Goal: Transaction & Acquisition: Purchase product/service

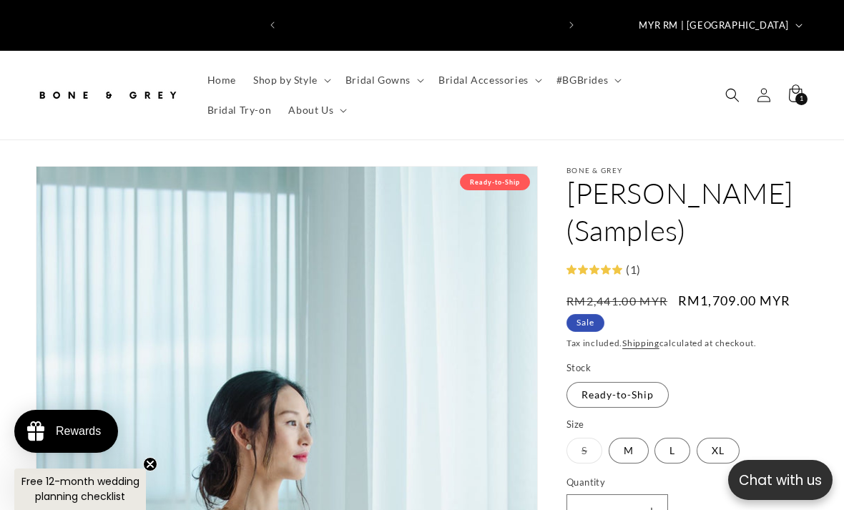
scroll to position [0, 273]
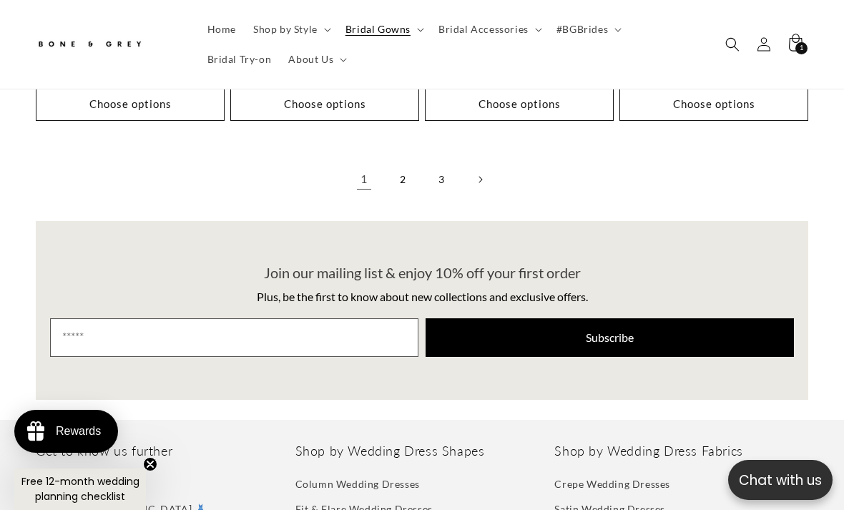
scroll to position [3407, 0]
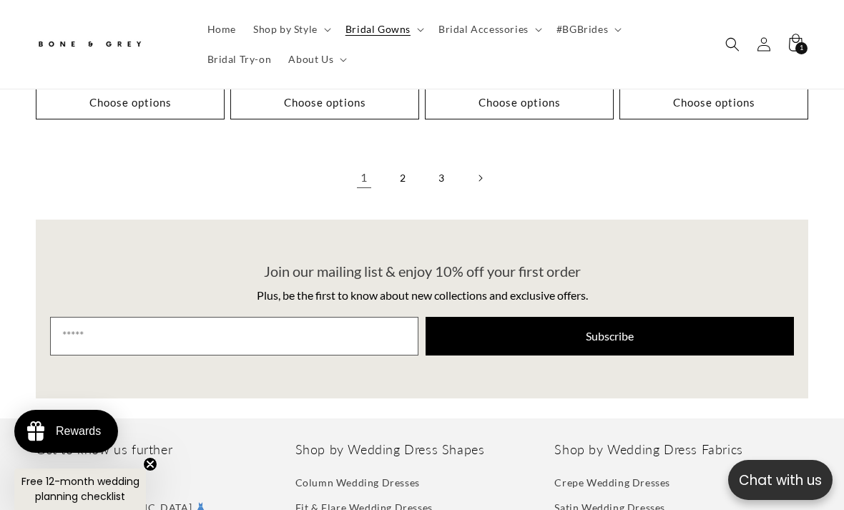
click at [398, 162] on link "2" at bounding box center [402, 177] width 31 height 31
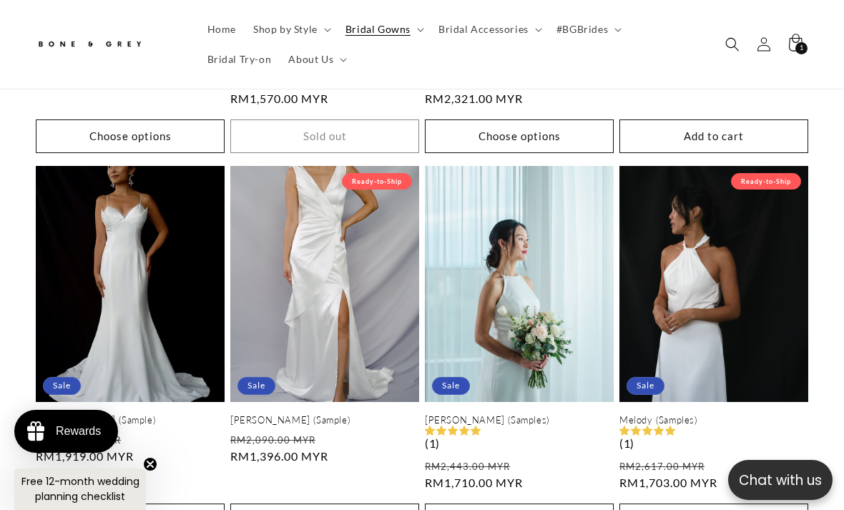
scroll to position [0, 547]
click at [744, 414] on link "Melody (Samples)" at bounding box center [714, 420] width 189 height 12
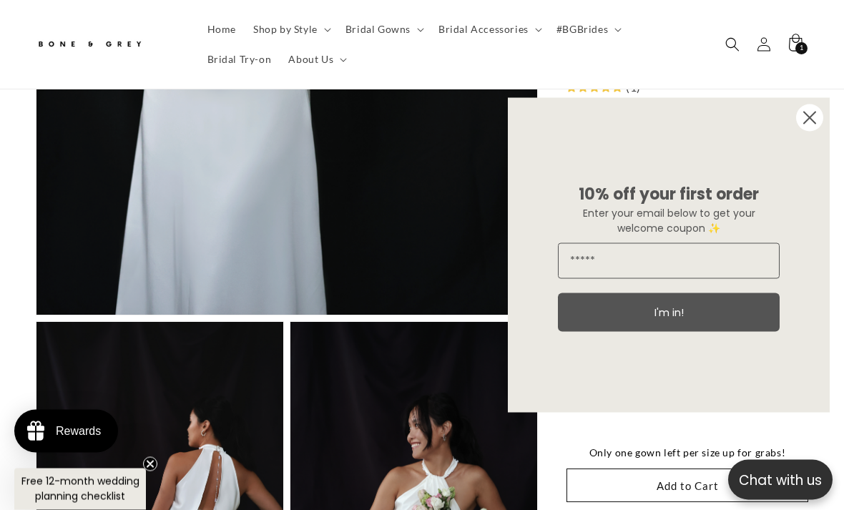
scroll to position [635, 0]
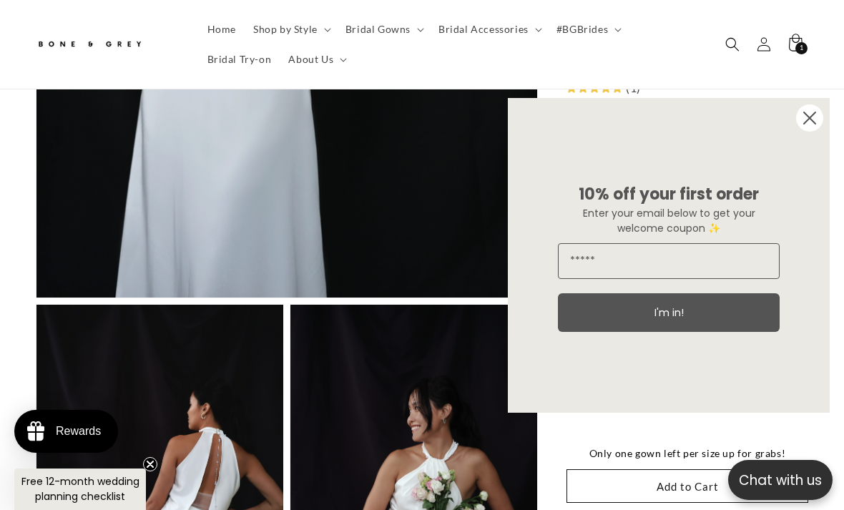
click at [810, 132] on circle "Close dialog" at bounding box center [809, 117] width 27 height 27
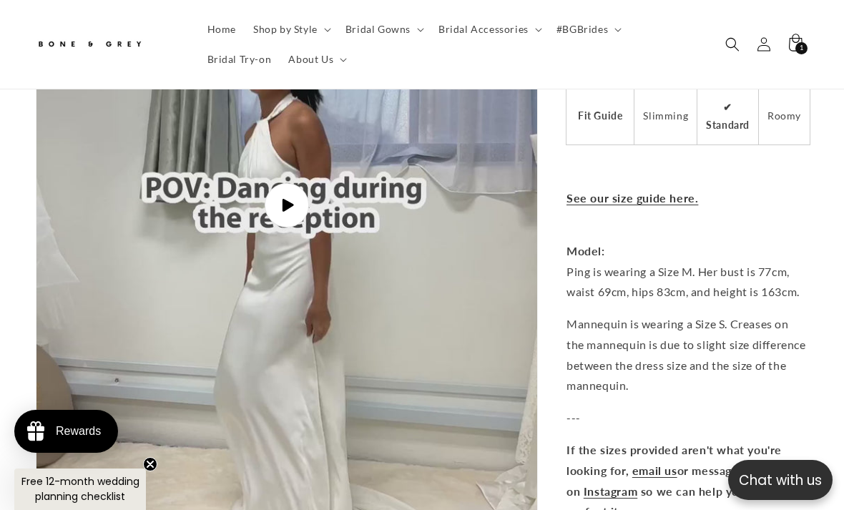
scroll to position [0, 547]
click at [667, 191] on link "See our size guide here." at bounding box center [633, 198] width 132 height 14
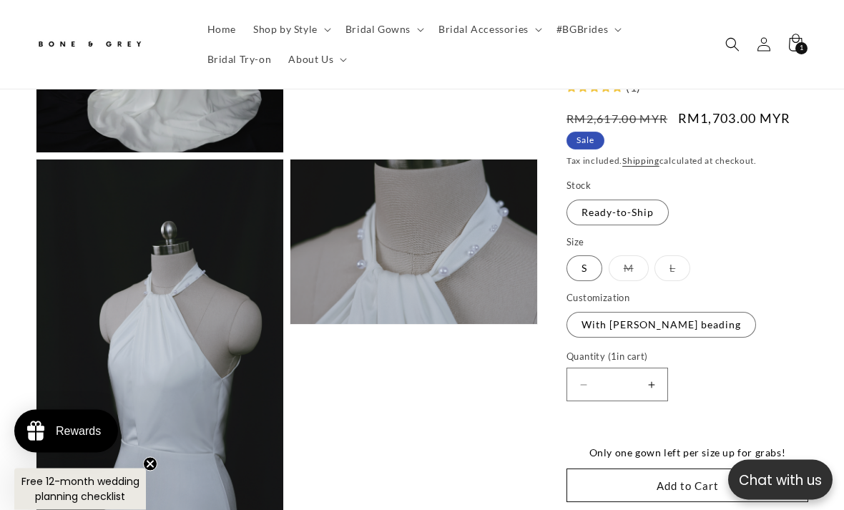
scroll to position [1914, 0]
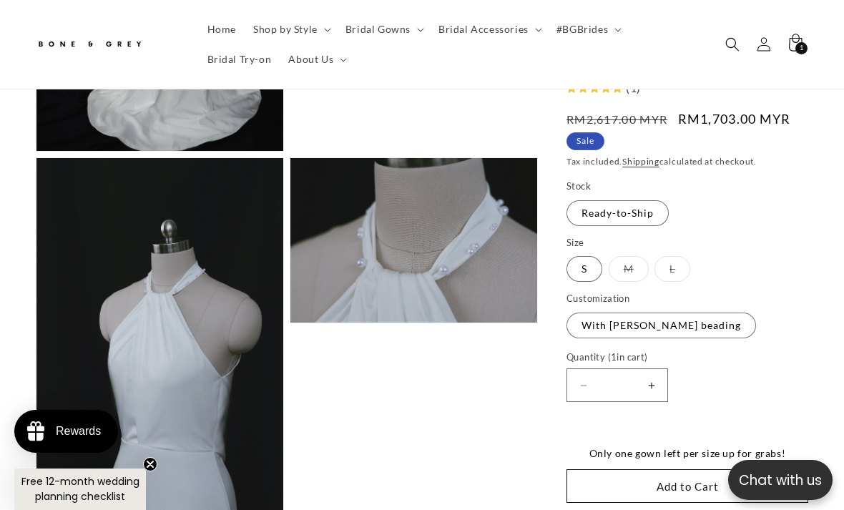
click at [708, 490] on button "Add to Cart" at bounding box center [688, 486] width 242 height 34
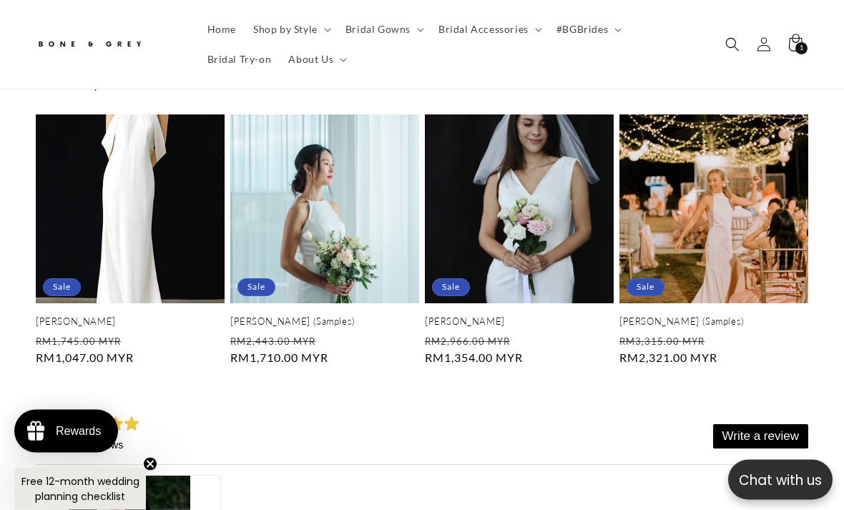
scroll to position [3681, 0]
click at [377, 315] on link "Elise (Samples)" at bounding box center [324, 321] width 189 height 12
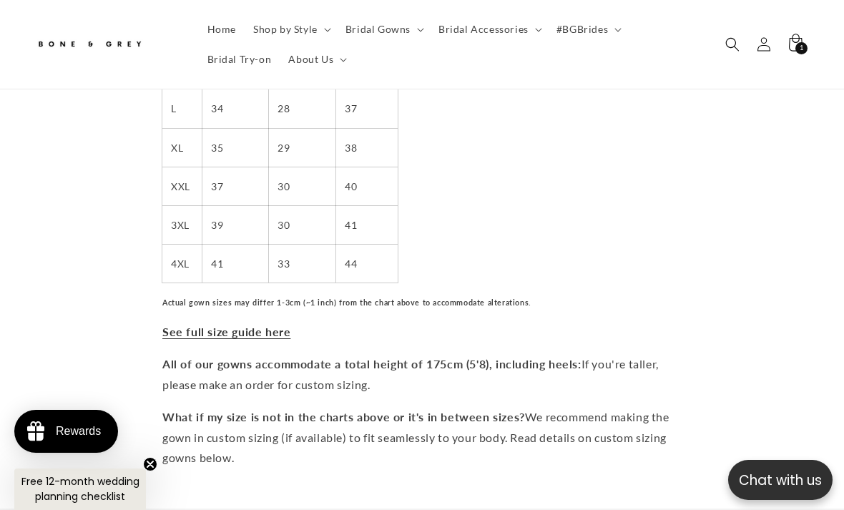
scroll to position [784, 0]
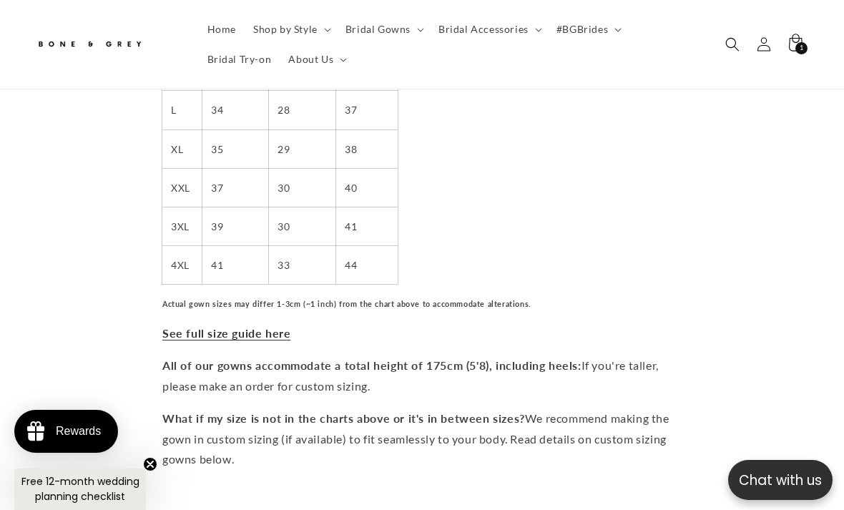
click at [256, 326] on strong "See full size guide here" at bounding box center [226, 333] width 128 height 14
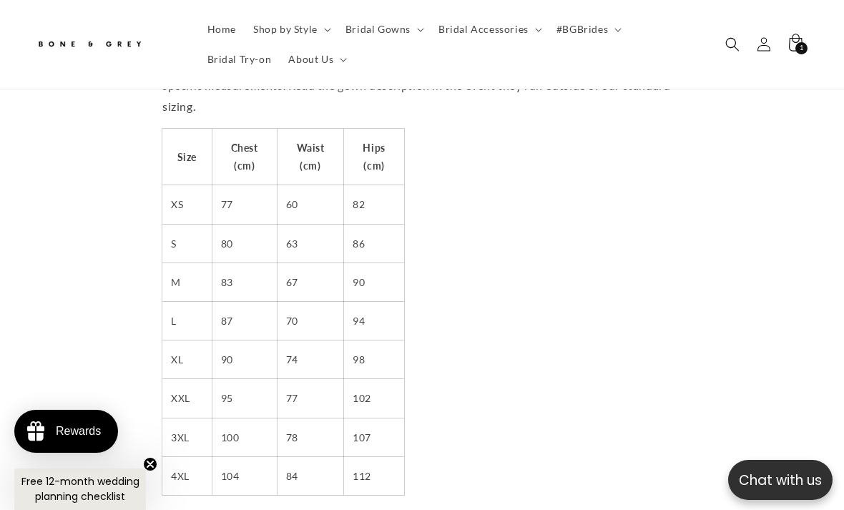
scroll to position [0, 0]
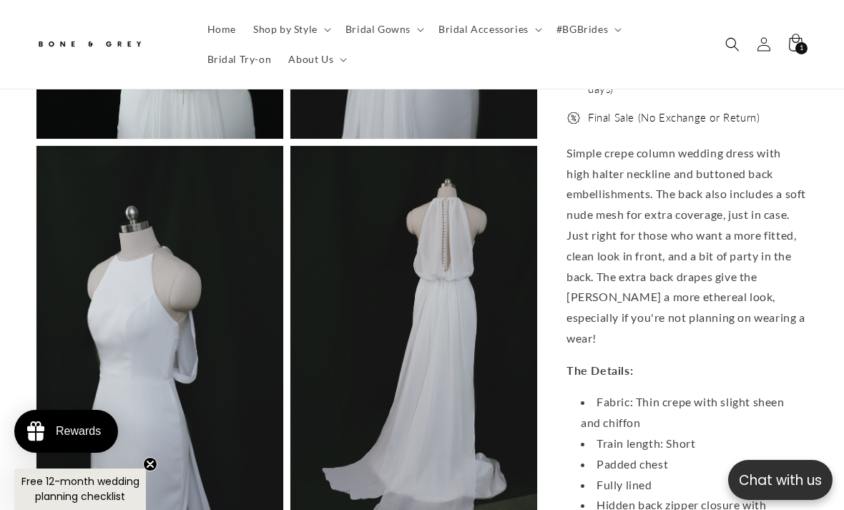
scroll to position [2658, 0]
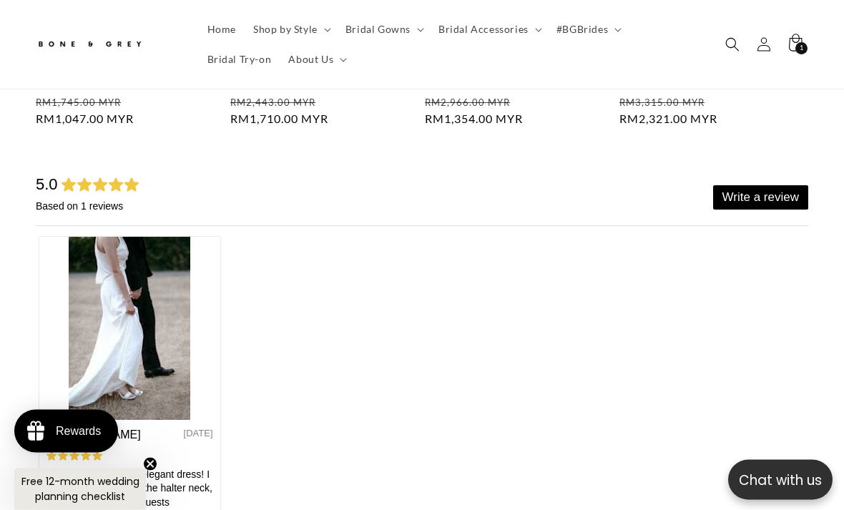
scroll to position [3920, 0]
click at [155, 333] on img at bounding box center [130, 328] width 122 height 183
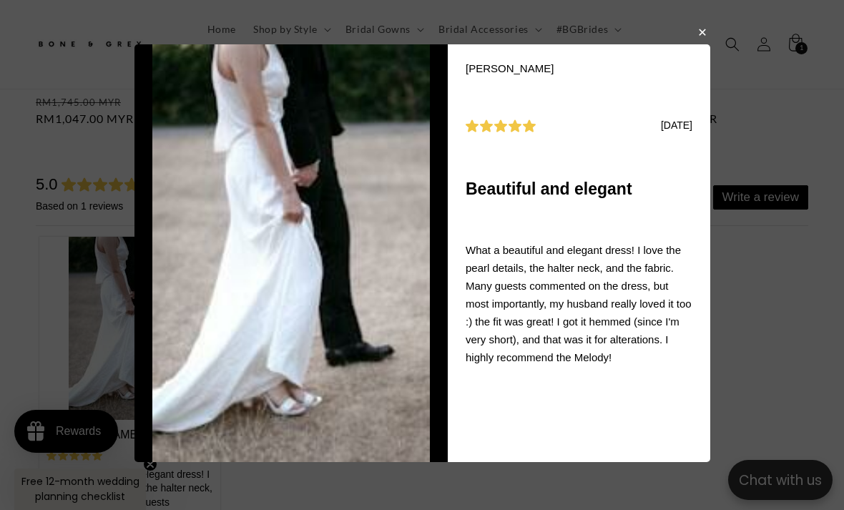
scroll to position [0, 547]
click at [350, 291] on img at bounding box center [291, 253] width 278 height 418
click at [698, 40] on button "button" at bounding box center [702, 31] width 9 height 17
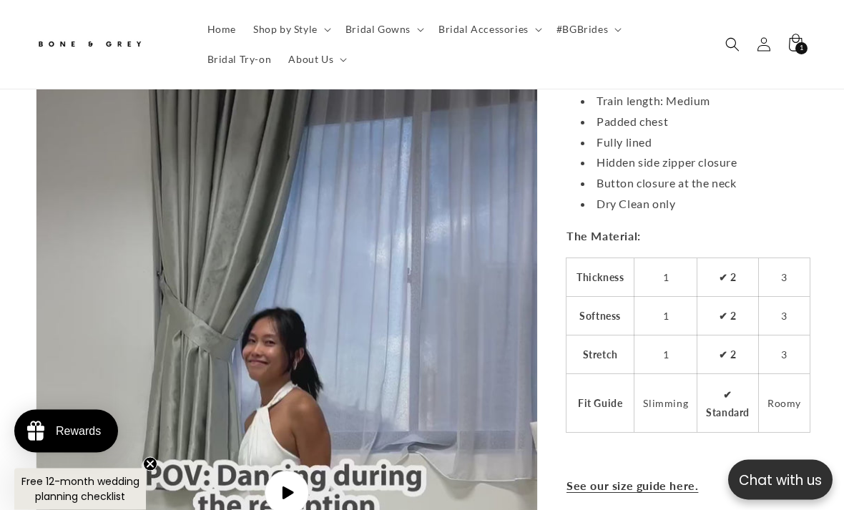
scroll to position [2779, 0]
click at [727, 283] on td "✔ 2" at bounding box center [729, 277] width 62 height 39
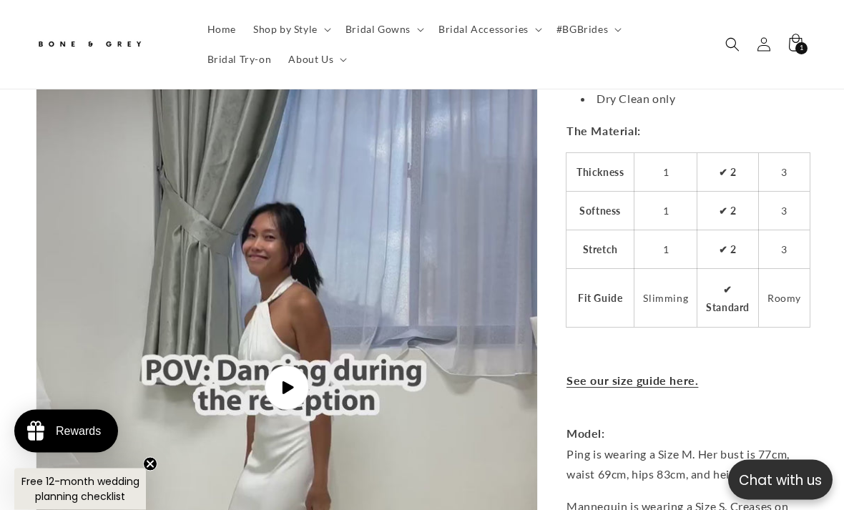
scroll to position [2882, 0]
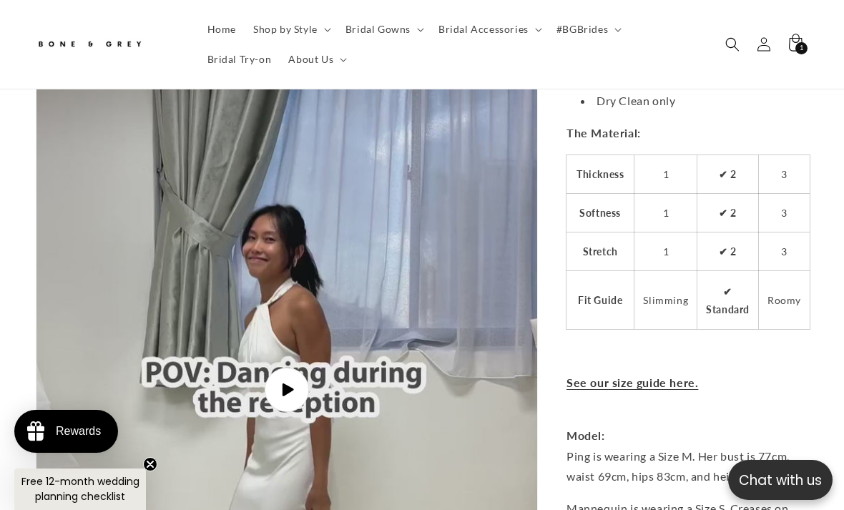
click at [285, 383] on icon "Gallery Viewer" at bounding box center [288, 389] width 11 height 13
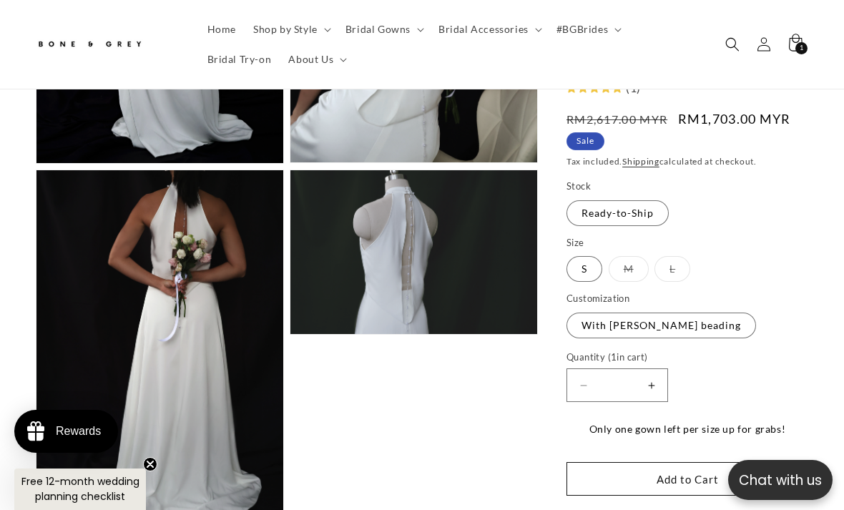
scroll to position [0, 0]
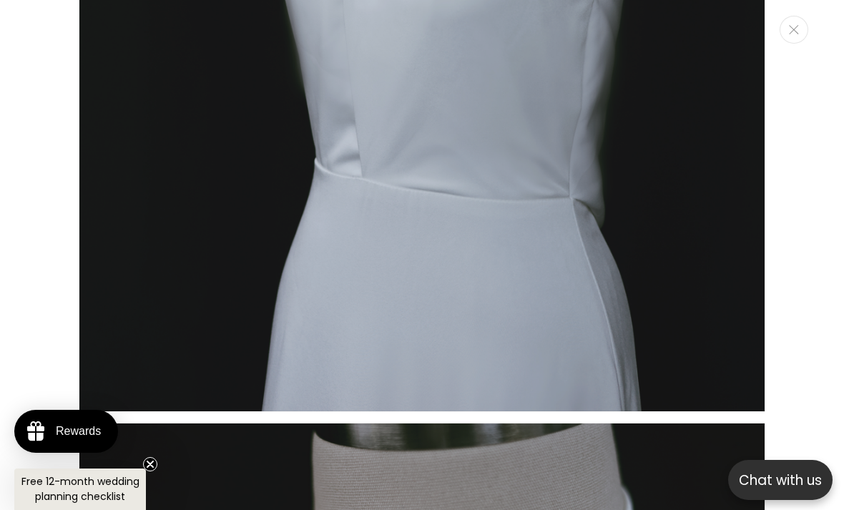
click at [800, 34] on button "Close" at bounding box center [794, 30] width 29 height 28
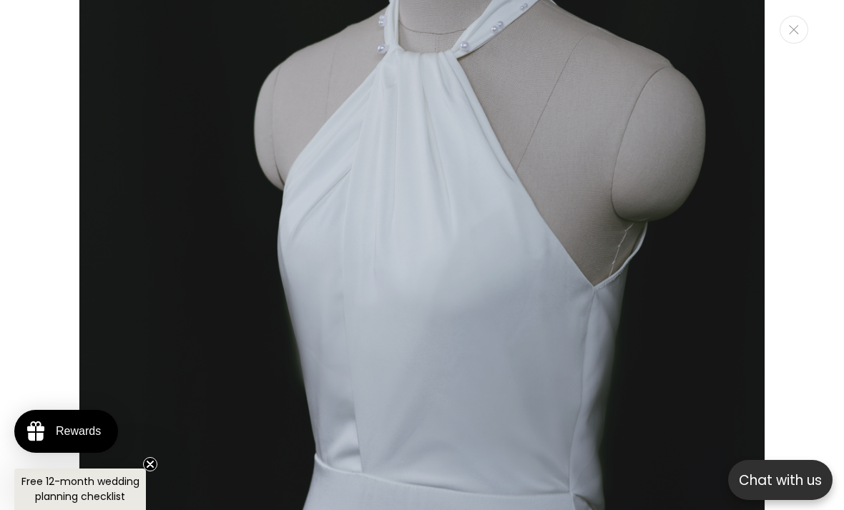
click at [796, 28] on icon "Close" at bounding box center [793, 29] width 9 height 9
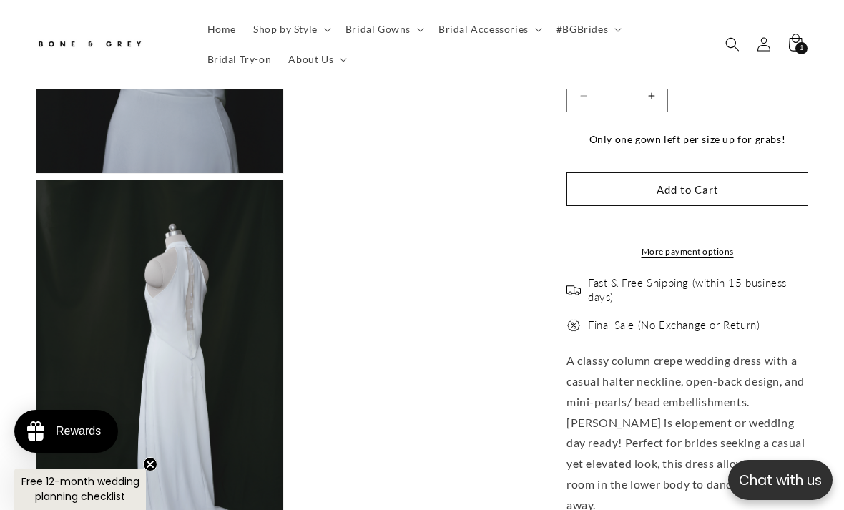
click at [402, 29] on span "Bridal Gowns" at bounding box center [378, 29] width 65 height 13
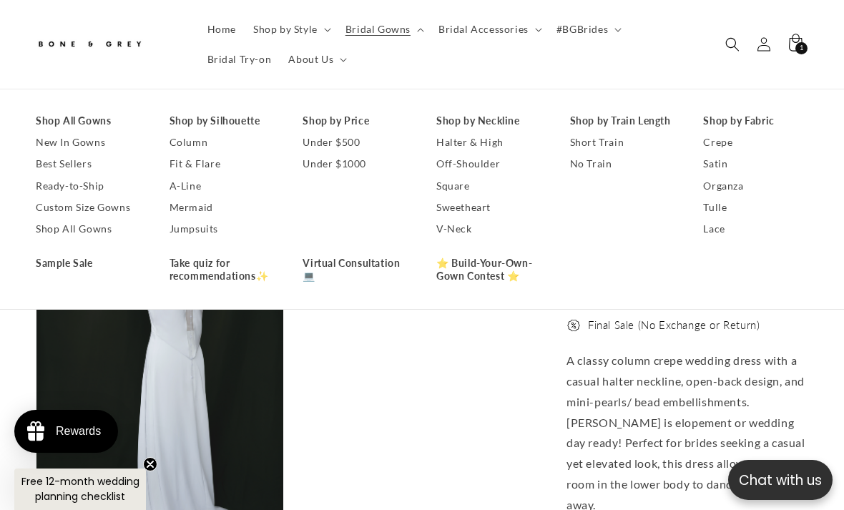
click at [92, 186] on link "Ready-to-Ship" at bounding box center [88, 185] width 105 height 21
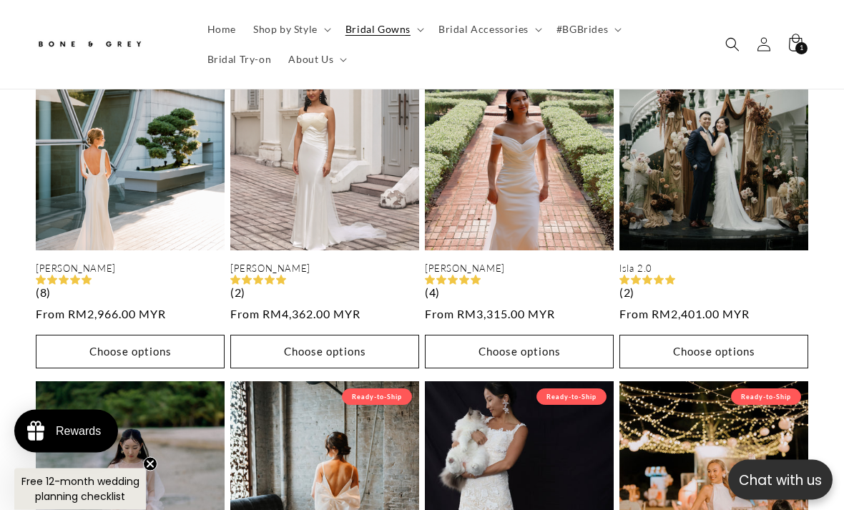
scroll to position [1144, 0]
click at [178, 275] on link "[PERSON_NAME]" at bounding box center [130, 269] width 189 height 12
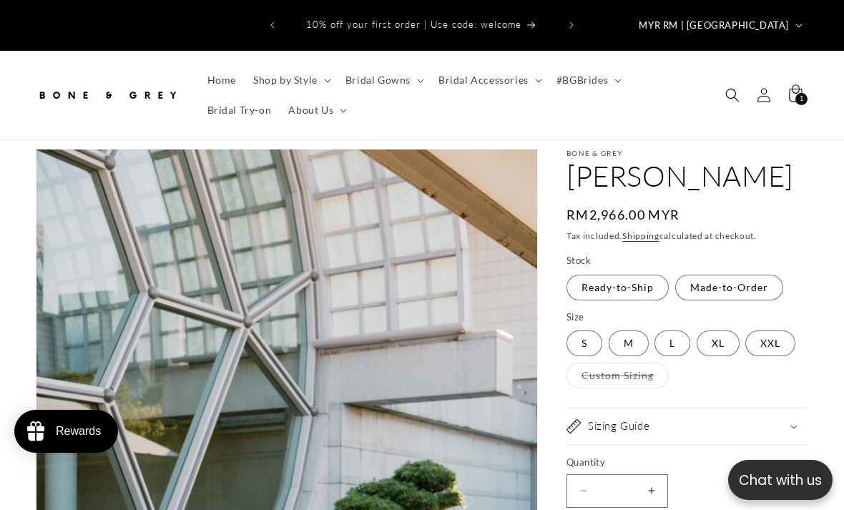
select select "**********"
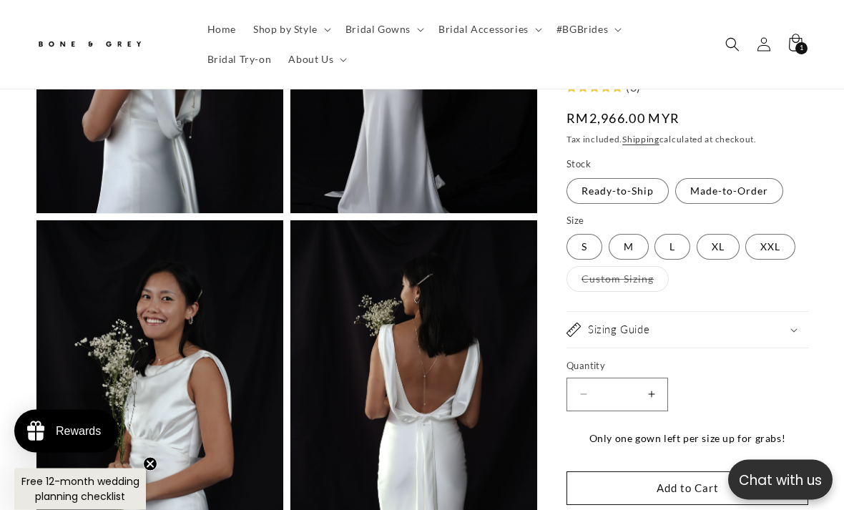
scroll to position [1816, 0]
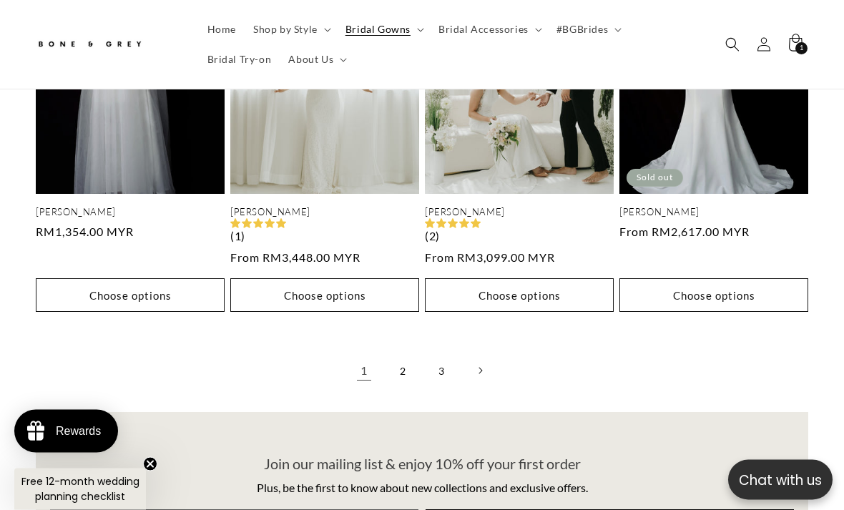
scroll to position [2669, 0]
click at [403, 355] on link "2" at bounding box center [402, 370] width 31 height 31
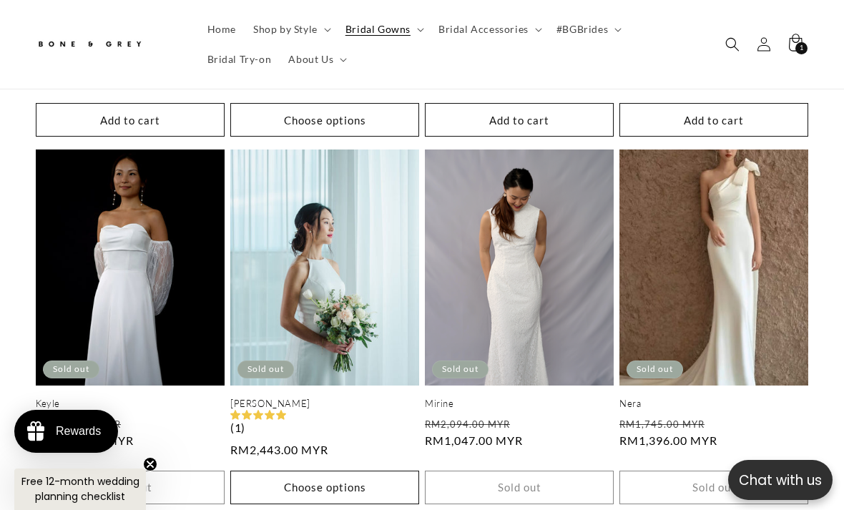
scroll to position [2540, 0]
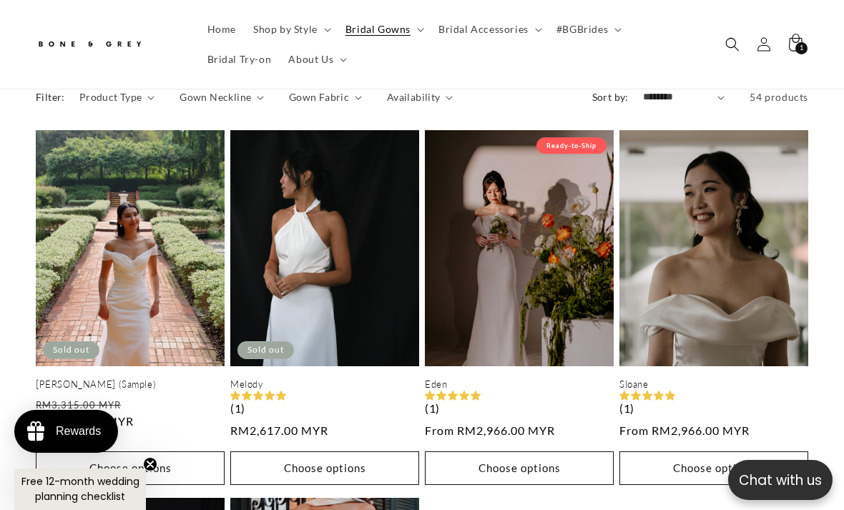
scroll to position [0, 273]
click at [368, 378] on link "Melody" at bounding box center [324, 384] width 189 height 12
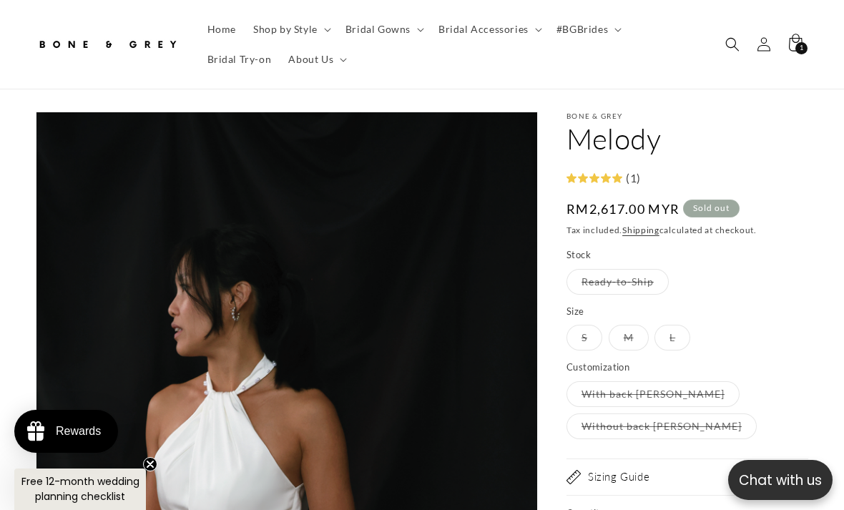
click at [794, 50] on icon at bounding box center [795, 44] width 31 height 31
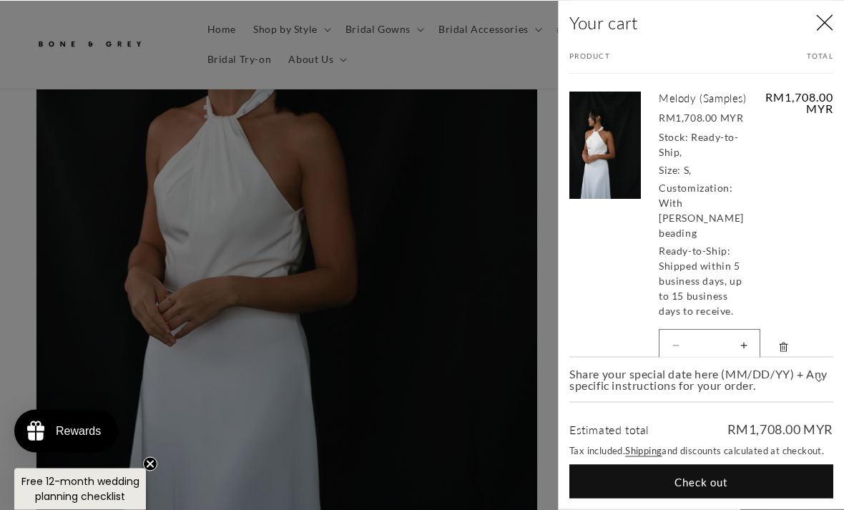
scroll to position [345, 0]
click at [542, 74] on div at bounding box center [422, 255] width 844 height 510
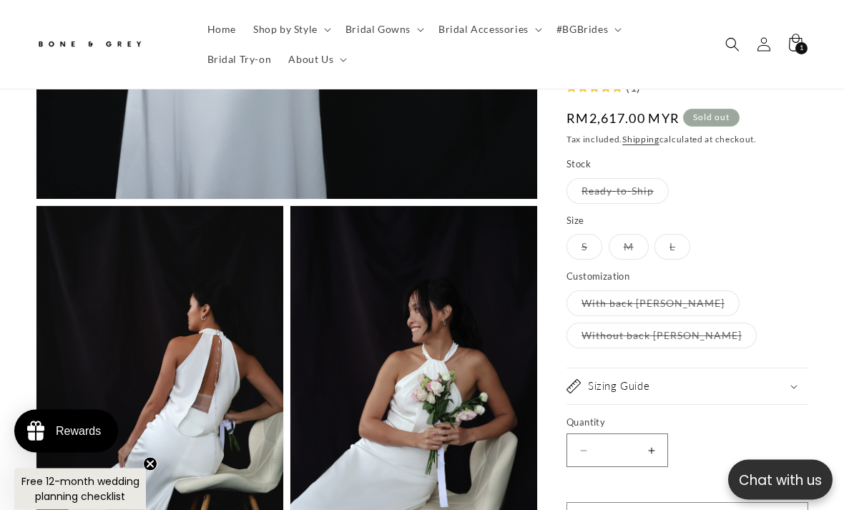
scroll to position [733, 0]
click at [705, 337] on label "Without back pearl strand Variant sold out or unavailable" at bounding box center [662, 336] width 190 height 26
click at [803, 45] on span "1" at bounding box center [802, 48] width 4 height 12
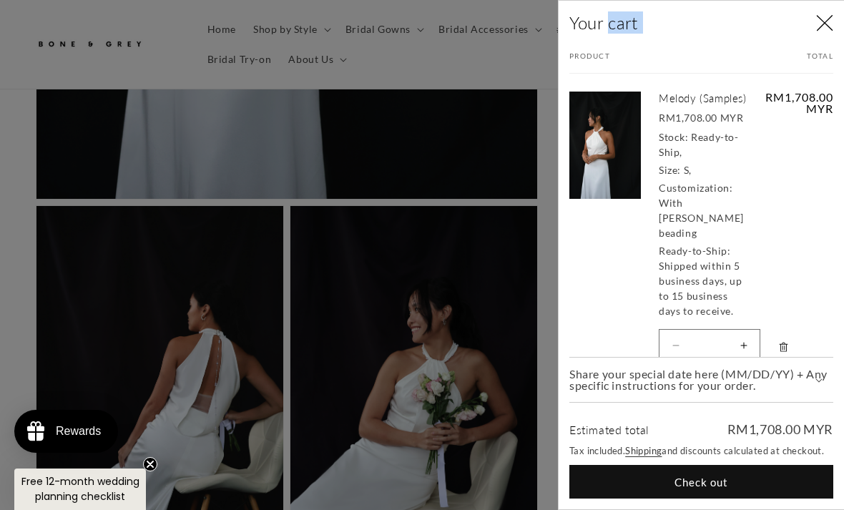
click at [557, 182] on div at bounding box center [422, 255] width 844 height 510
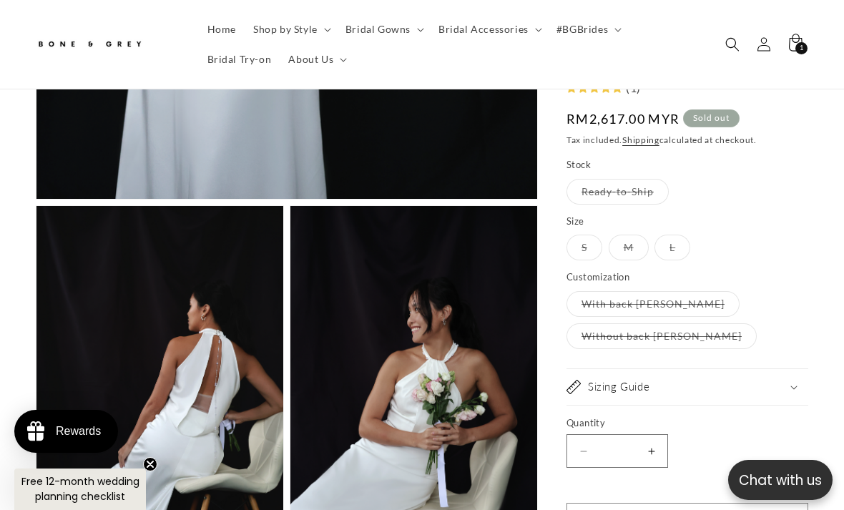
scroll to position [0, 547]
click at [802, 51] on span "1" at bounding box center [802, 48] width 4 height 12
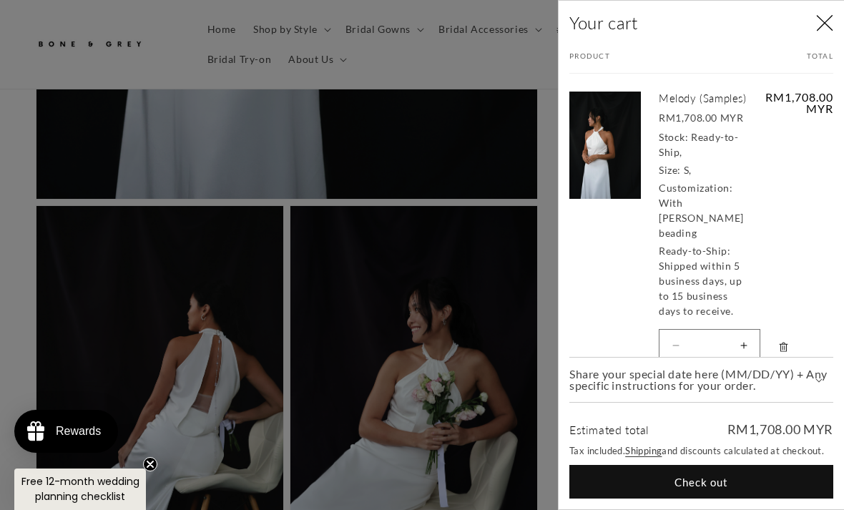
click at [695, 145] on dd "Ready-to-Ship," at bounding box center [699, 144] width 80 height 27
click at [711, 194] on dt "Customization:" at bounding box center [696, 188] width 74 height 12
click at [623, 149] on link "Your cart" at bounding box center [605, 222] width 72 height 291
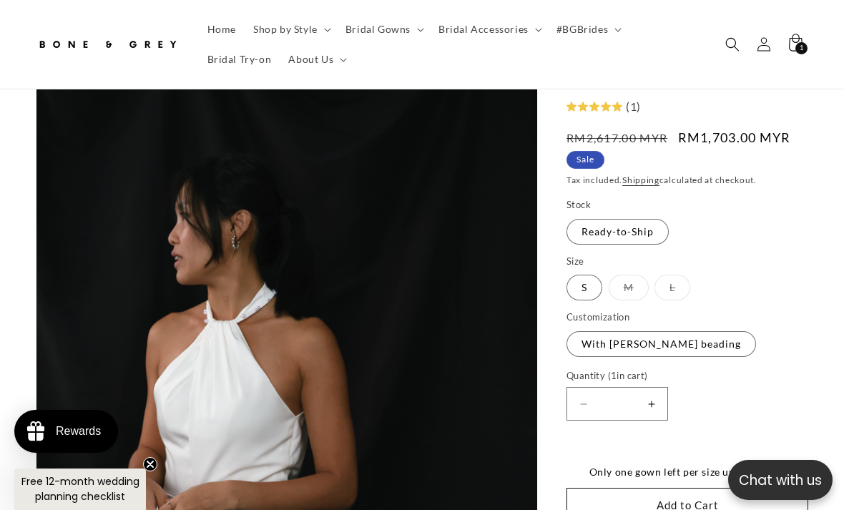
click at [701, 331] on label "With [PERSON_NAME] beading Variant sold out or unavailable" at bounding box center [662, 344] width 190 height 26
click at [694, 331] on label "With [PERSON_NAME] beading Variant sold out or unavailable" at bounding box center [662, 344] width 190 height 26
click at [693, 332] on label "With [PERSON_NAME] beading Variant sold out or unavailable" at bounding box center [662, 344] width 190 height 26
click at [690, 331] on label "With pearl strand beading Variant sold out or unavailable" at bounding box center [662, 344] width 190 height 26
click at [688, 331] on label "With pearl strand beading Variant sold out or unavailable" at bounding box center [662, 344] width 190 height 26
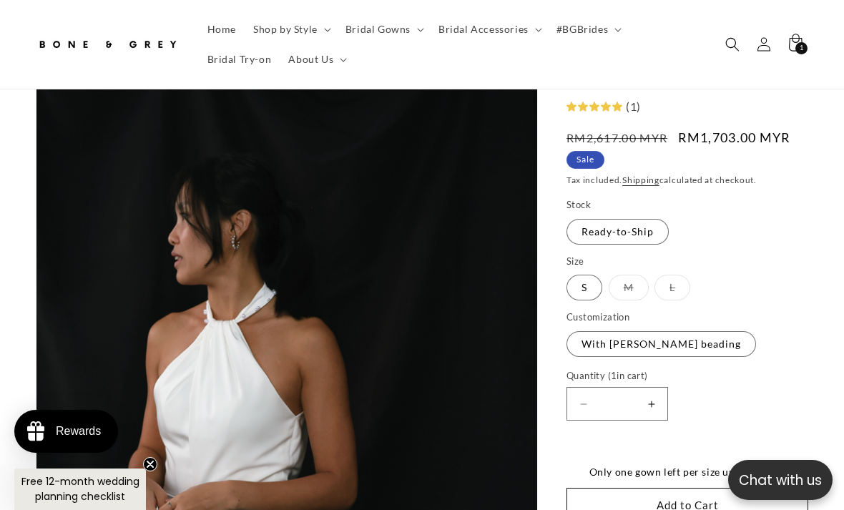
scroll to position [0, 273]
click at [686, 331] on label "With pearl strand beading Variant sold out or unavailable" at bounding box center [662, 344] width 190 height 26
click at [805, 51] on div "1 1 item" at bounding box center [802, 48] width 12 height 12
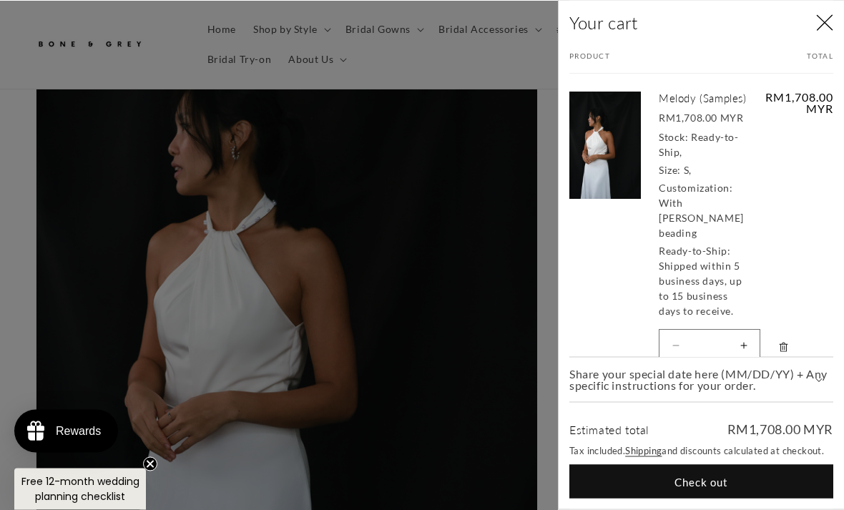
scroll to position [230, 0]
click at [110, 504] on span "Free 12-month wedding planning checklist" at bounding box center [80, 488] width 118 height 29
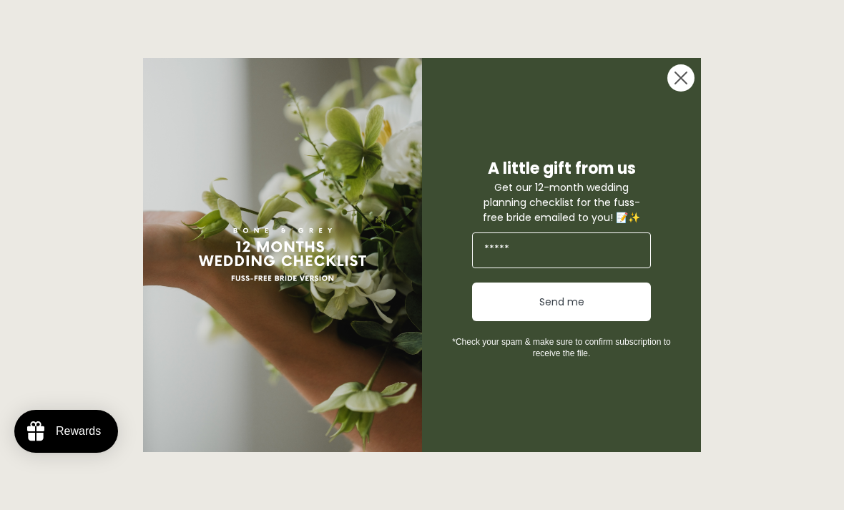
scroll to position [0, 547]
click at [600, 268] on input "Email" at bounding box center [561, 251] width 179 height 36
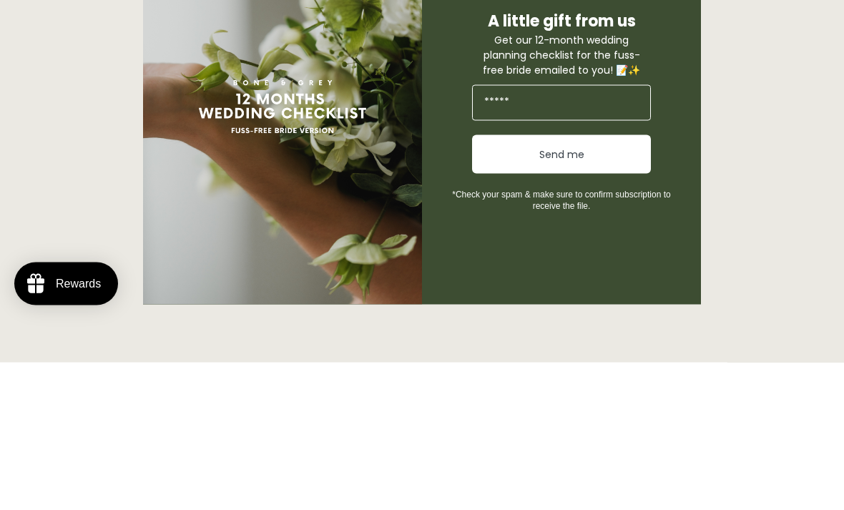
type input "**********"
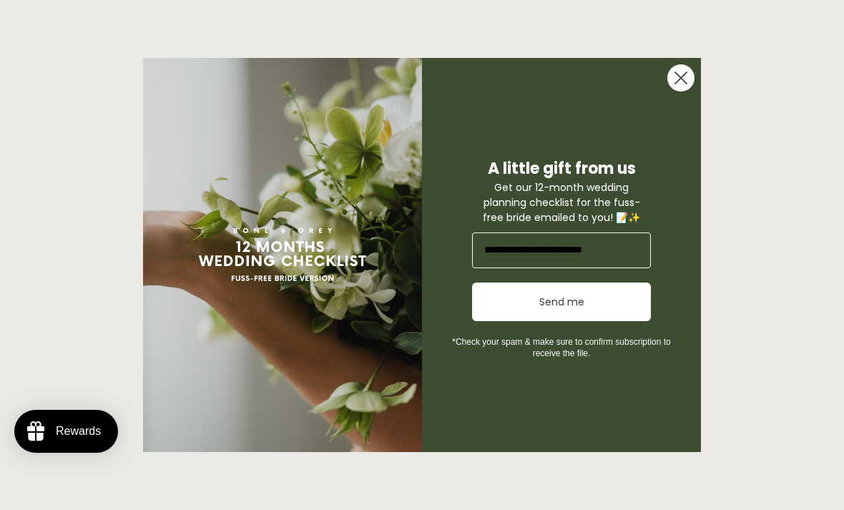
click at [572, 321] on button "Send me" at bounding box center [561, 302] width 179 height 39
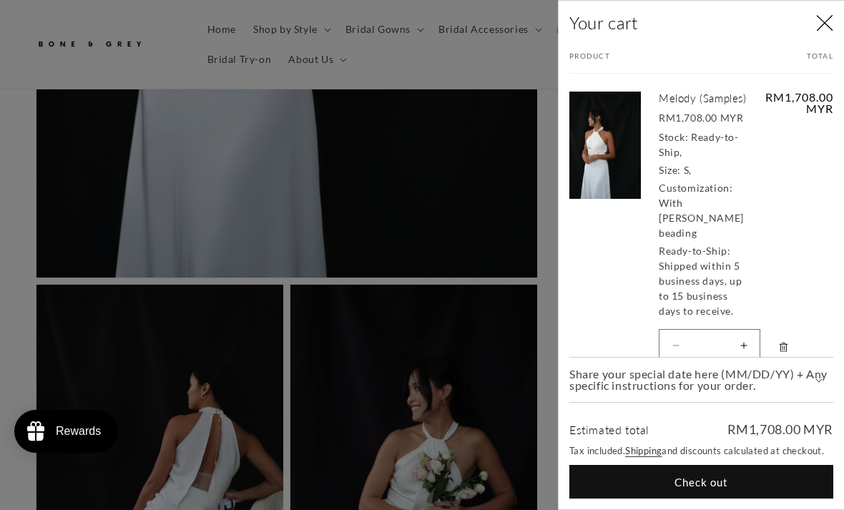
scroll to position [657, 0]
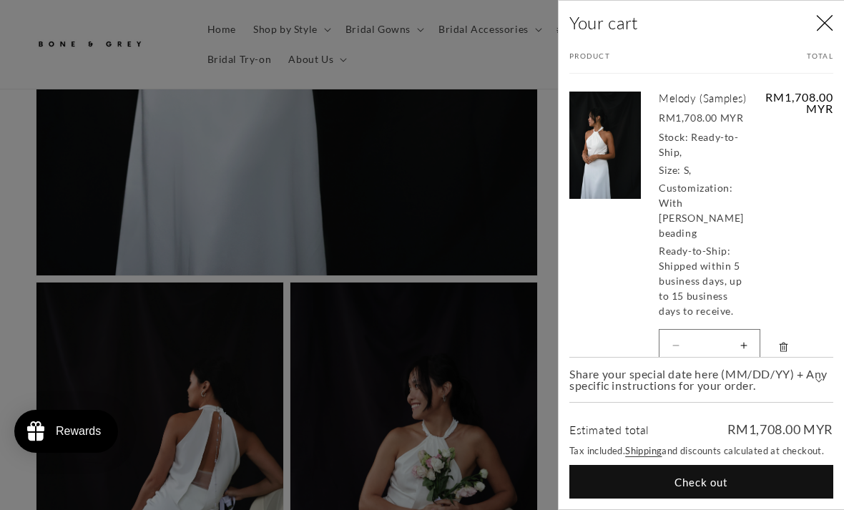
click at [803, 391] on span "Share your special date here (MM/DD/YY) + Any specific instructions for your or…" at bounding box center [701, 379] width 264 height 23
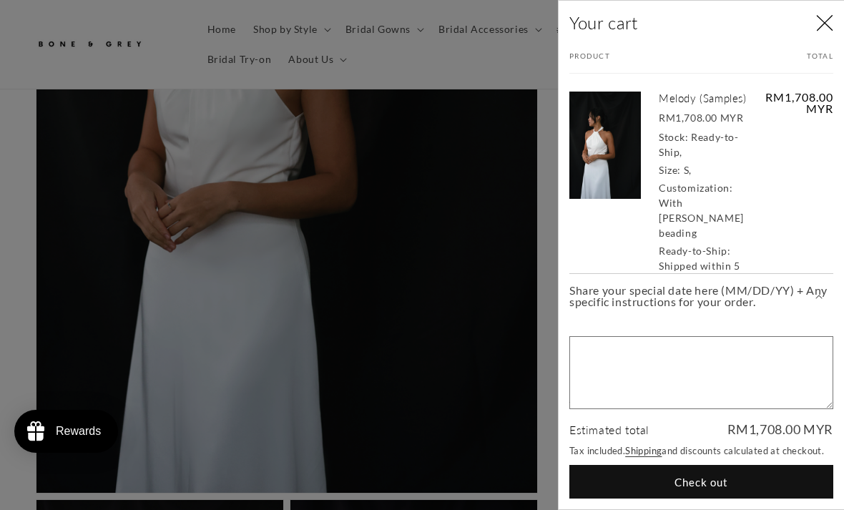
scroll to position [438, 0]
click at [831, 27] on icon "Close" at bounding box center [824, 22] width 17 height 17
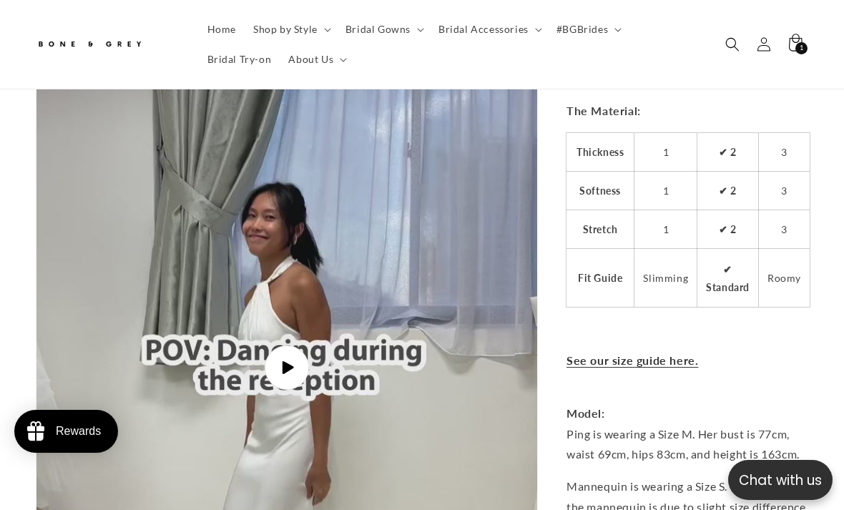
scroll to position [3047, 0]
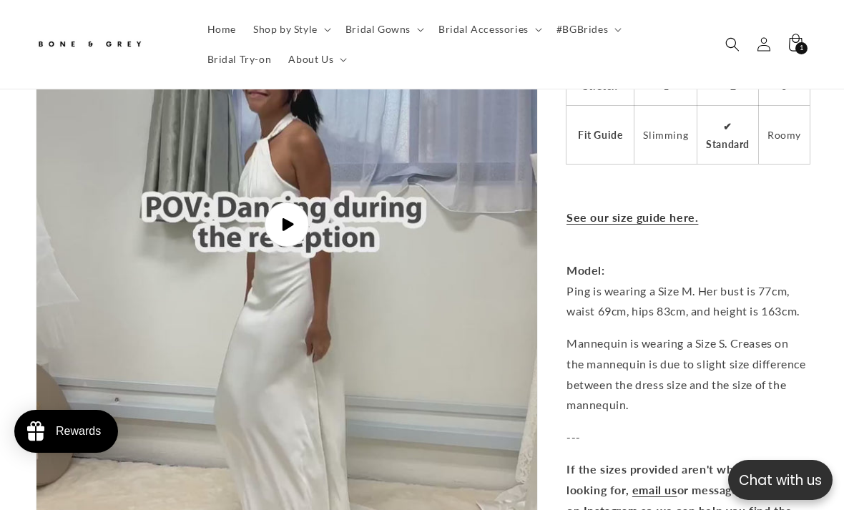
click at [688, 215] on link "See our size guide here." at bounding box center [633, 217] width 132 height 14
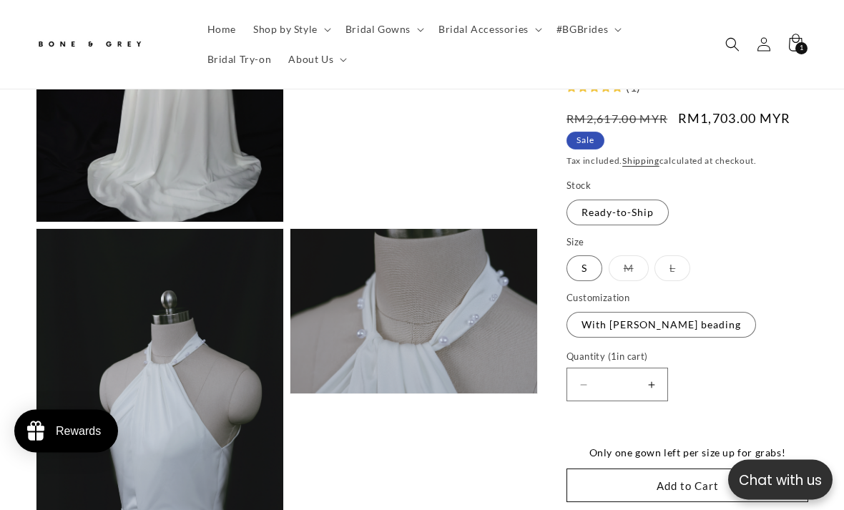
scroll to position [1832, 0]
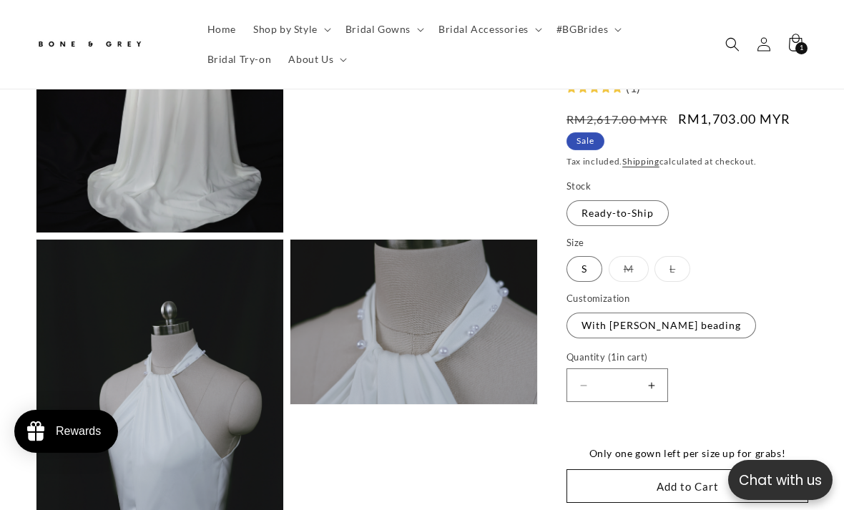
click at [707, 331] on label "With pearl strand beading Variant sold out or unavailable" at bounding box center [662, 326] width 190 height 26
click at [703, 326] on label "With pearl strand beading Variant sold out or unavailable" at bounding box center [662, 326] width 190 height 26
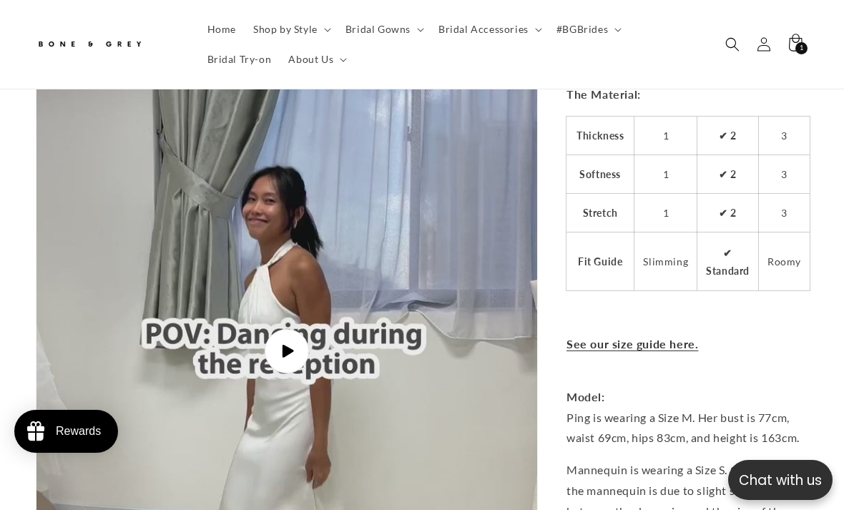
scroll to position [2937, 0]
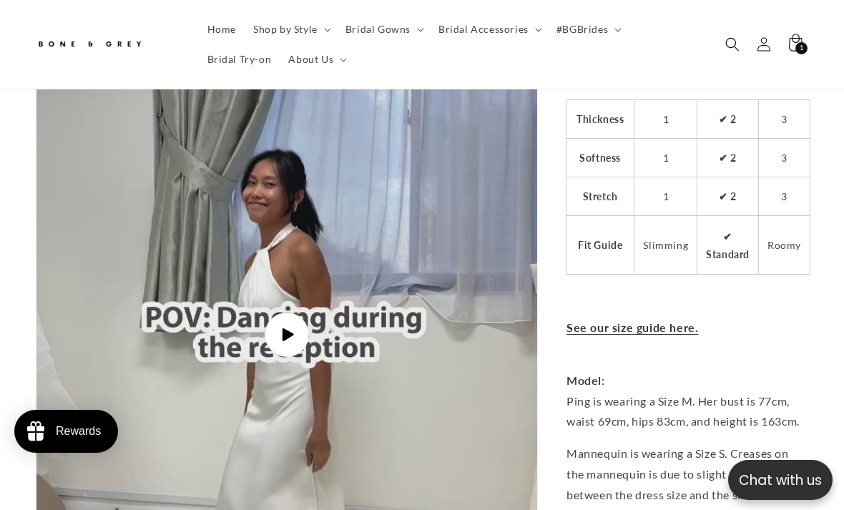
click at [292, 328] on icon "Gallery Viewer" at bounding box center [287, 335] width 14 height 14
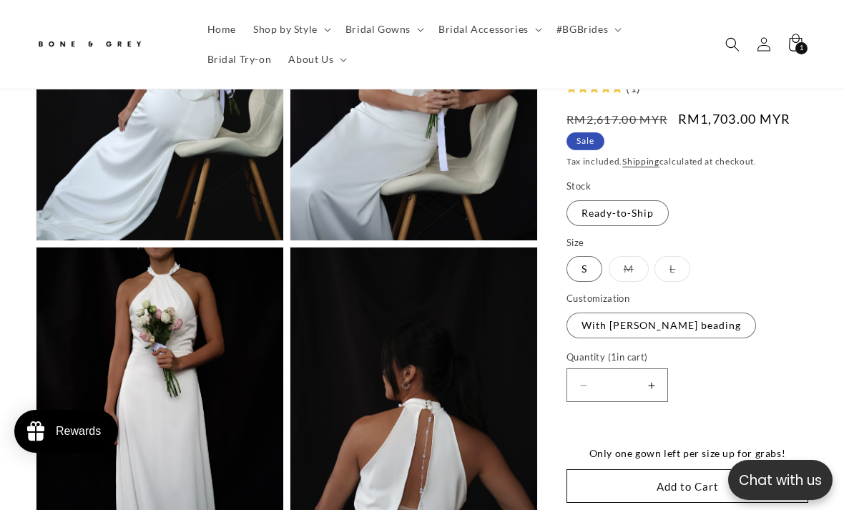
scroll to position [0, 547]
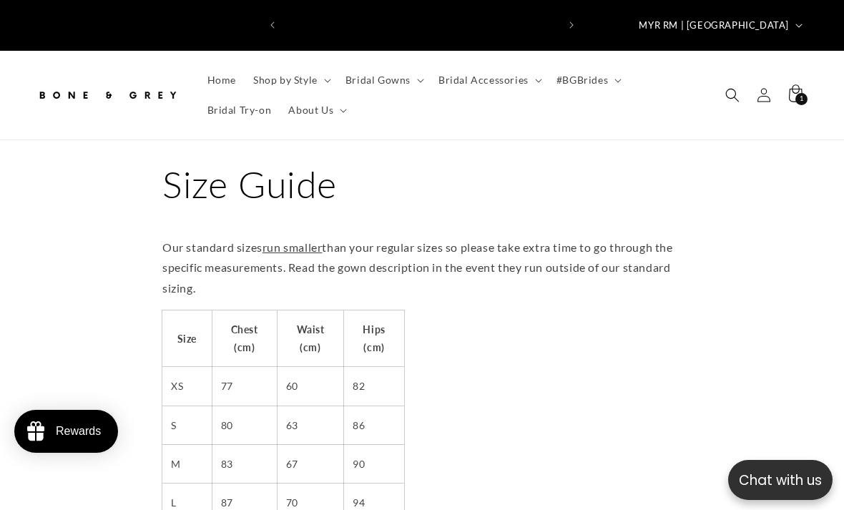
scroll to position [0, 273]
